Goal: Use online tool/utility: Utilize a website feature to perform a specific function

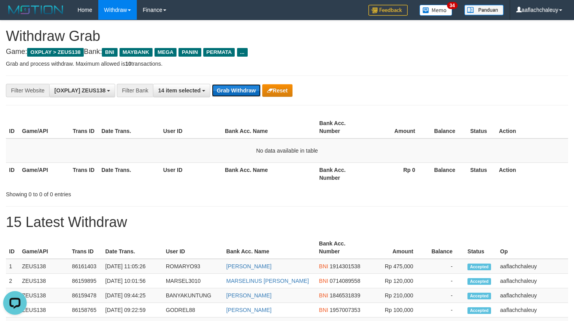
click at [242, 90] on button "Grab Withdraw" at bounding box center [236, 90] width 48 height 13
click at [244, 93] on button "Grab Withdraw" at bounding box center [236, 90] width 48 height 13
